Goal: Task Accomplishment & Management: Complete application form

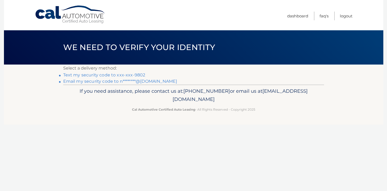
click at [141, 77] on link "Text my security code to xxx-xxx-9802" at bounding box center [104, 74] width 82 height 5
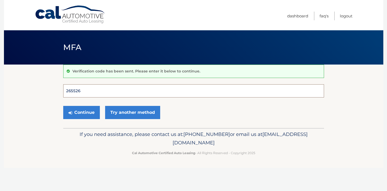
type input "265526"
click at [81, 115] on button "Continue" at bounding box center [81, 112] width 37 height 13
click at [93, 116] on button "Continue" at bounding box center [81, 112] width 37 height 13
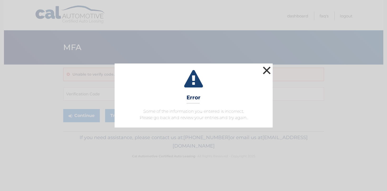
click at [267, 70] on button "×" at bounding box center [267, 70] width 11 height 11
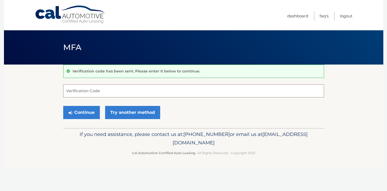
click at [103, 90] on input "Verification Code" at bounding box center [193, 90] width 261 height 13
click at [104, 95] on input "Verification Code" at bounding box center [193, 90] width 261 height 13
click at [81, 116] on button "Continue" at bounding box center [81, 112] width 37 height 13
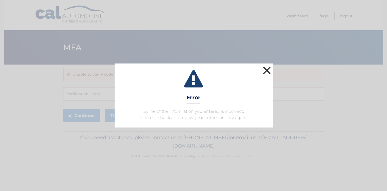
click at [267, 69] on button "×" at bounding box center [267, 70] width 11 height 11
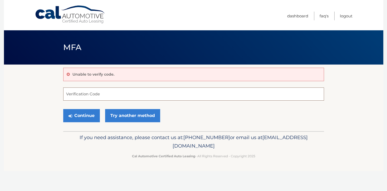
click at [106, 99] on input "Verification Code" at bounding box center [193, 94] width 261 height 13
type input "265526"
click at [85, 116] on button "Continue" at bounding box center [81, 115] width 37 height 13
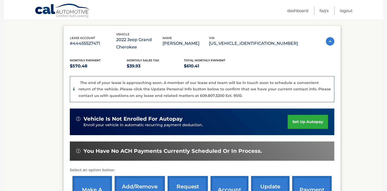
scroll to position [83, 0]
